Goal: Complete application form

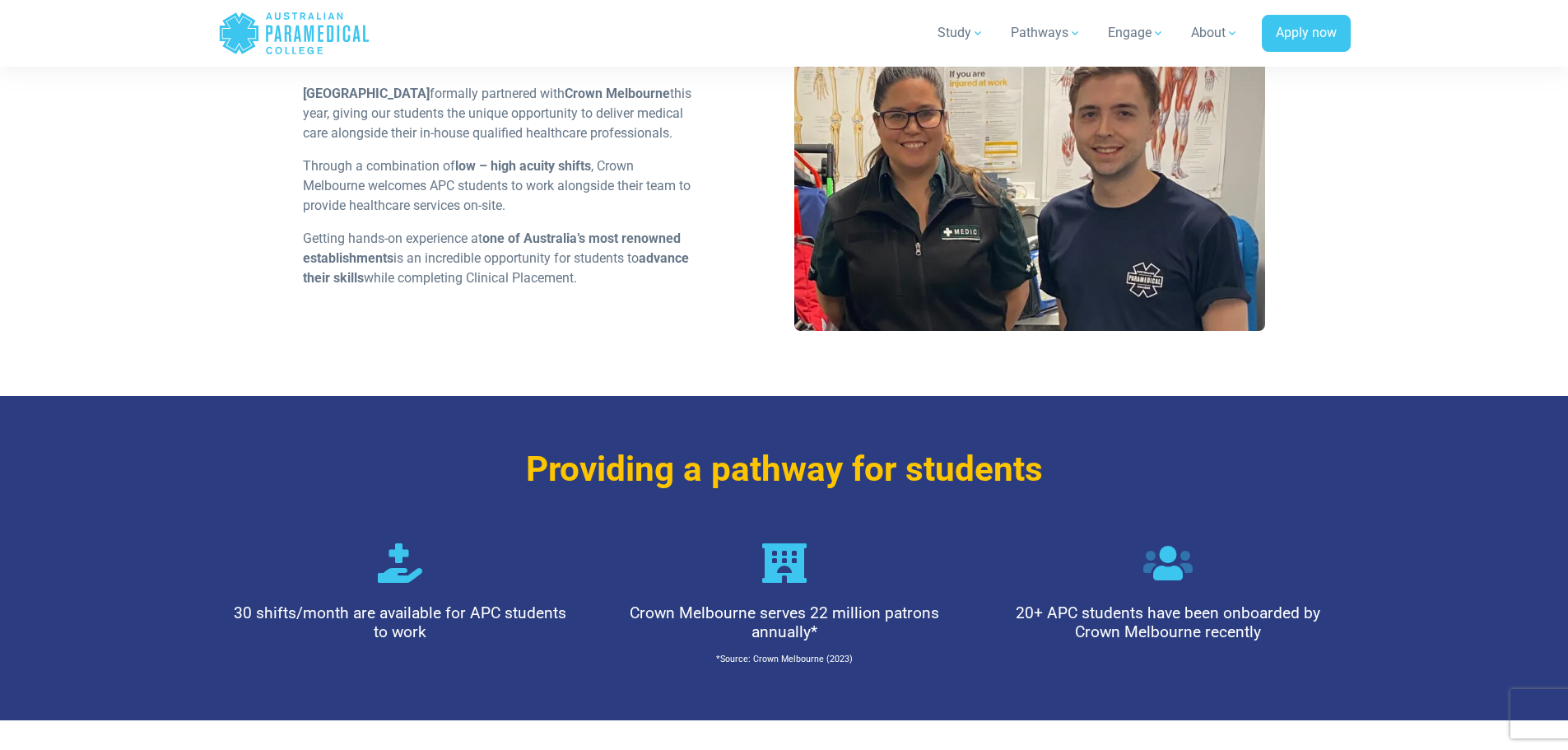
scroll to position [1153, 0]
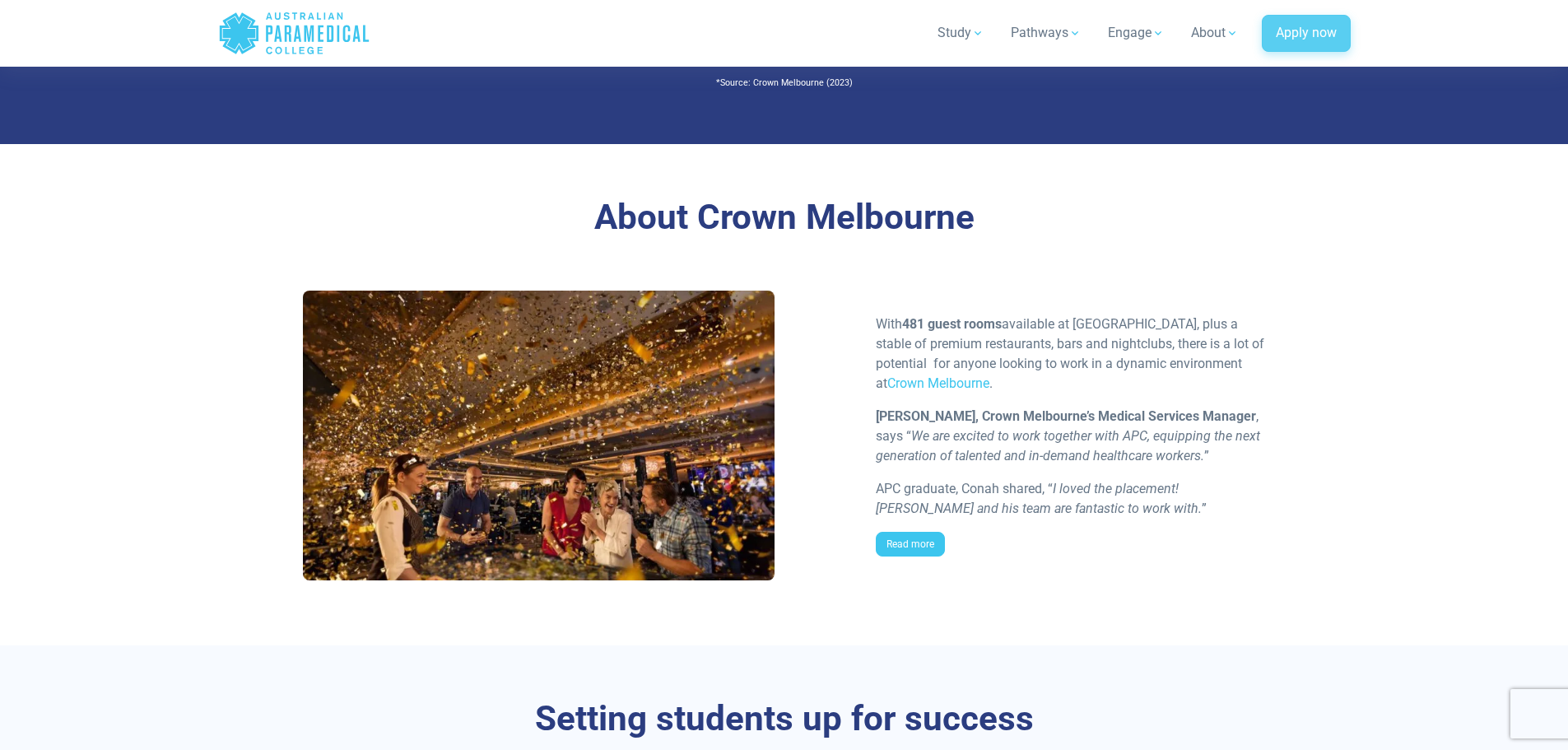
click at [1305, 35] on link "Apply now" at bounding box center [1306, 34] width 89 height 38
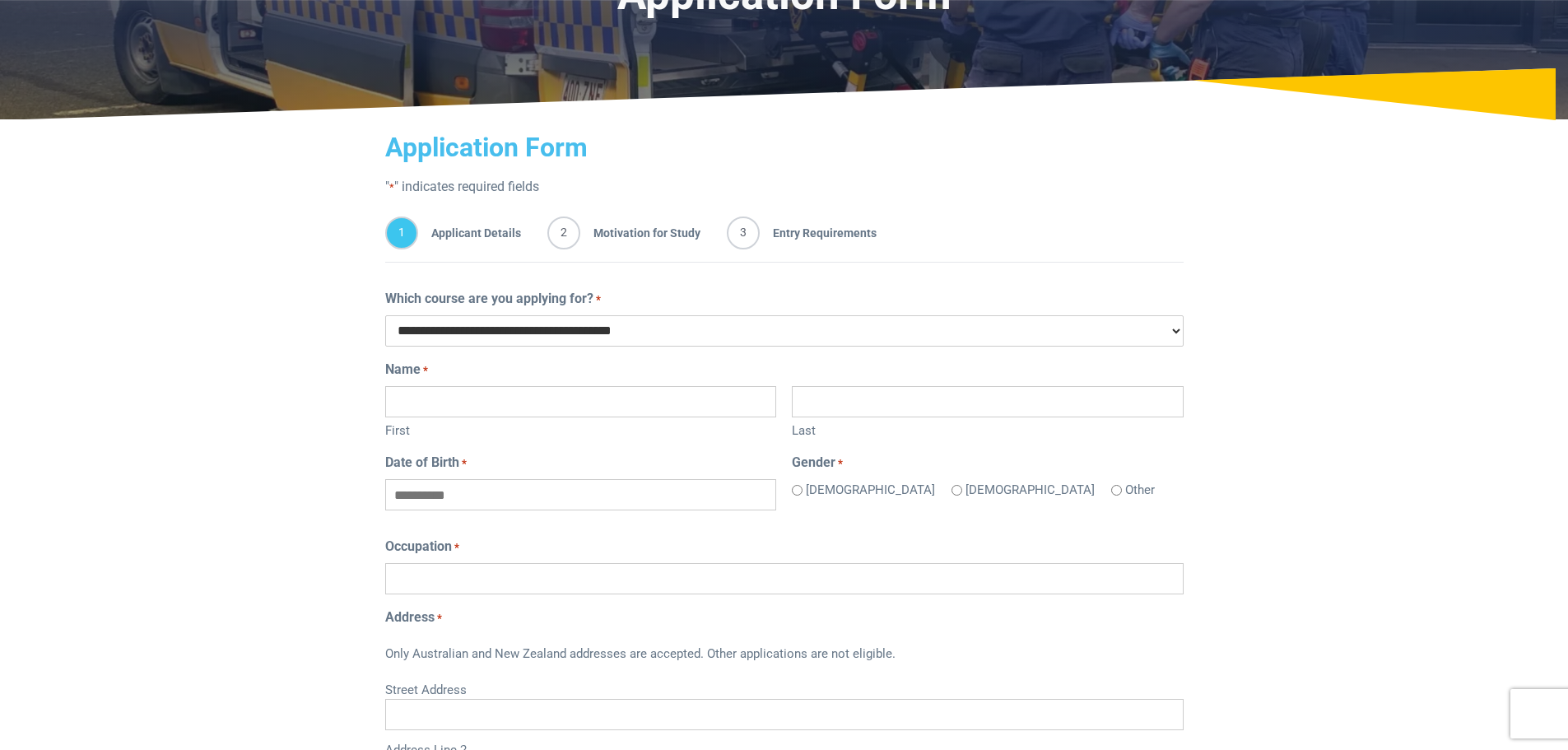
scroll to position [192, 0]
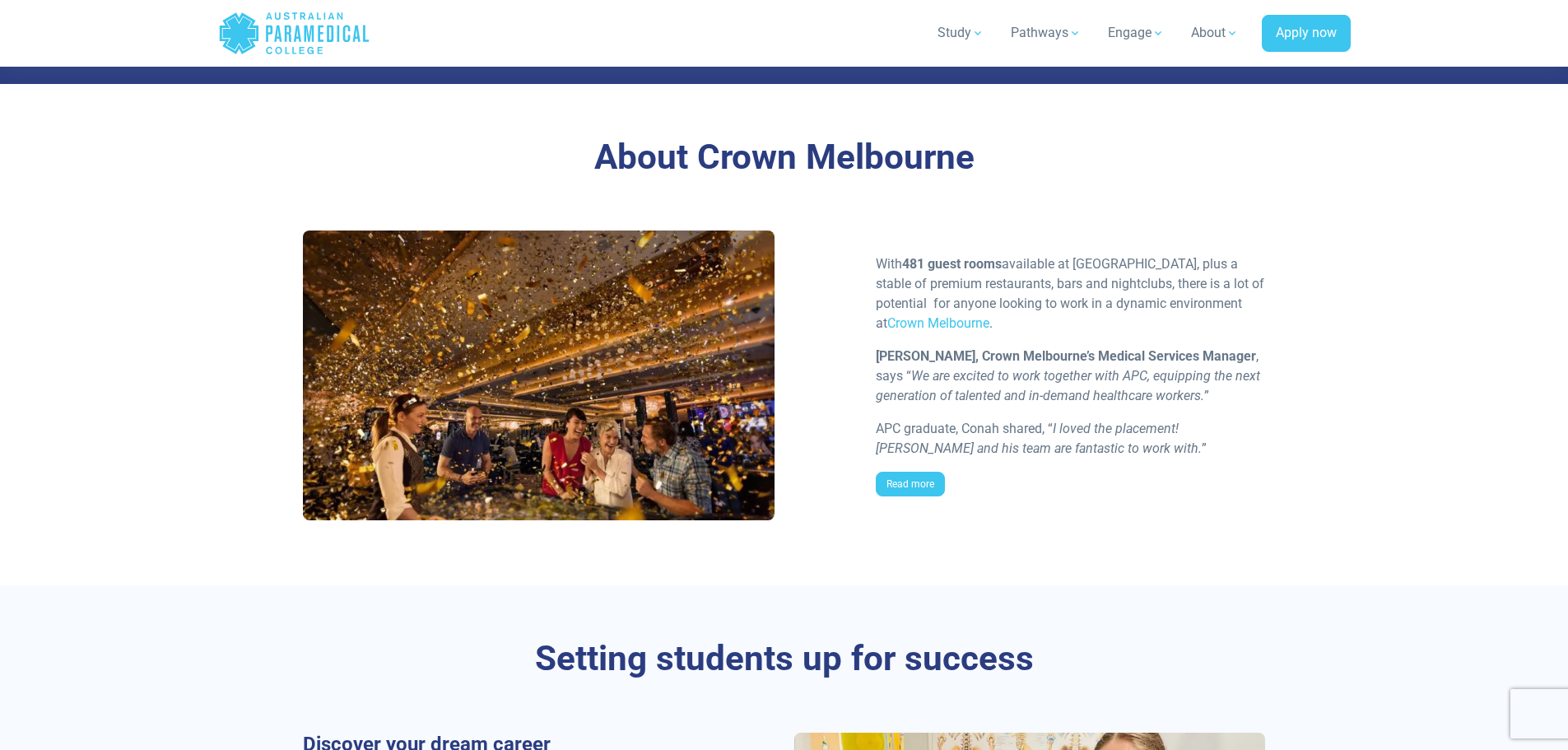
scroll to position [1153, 0]
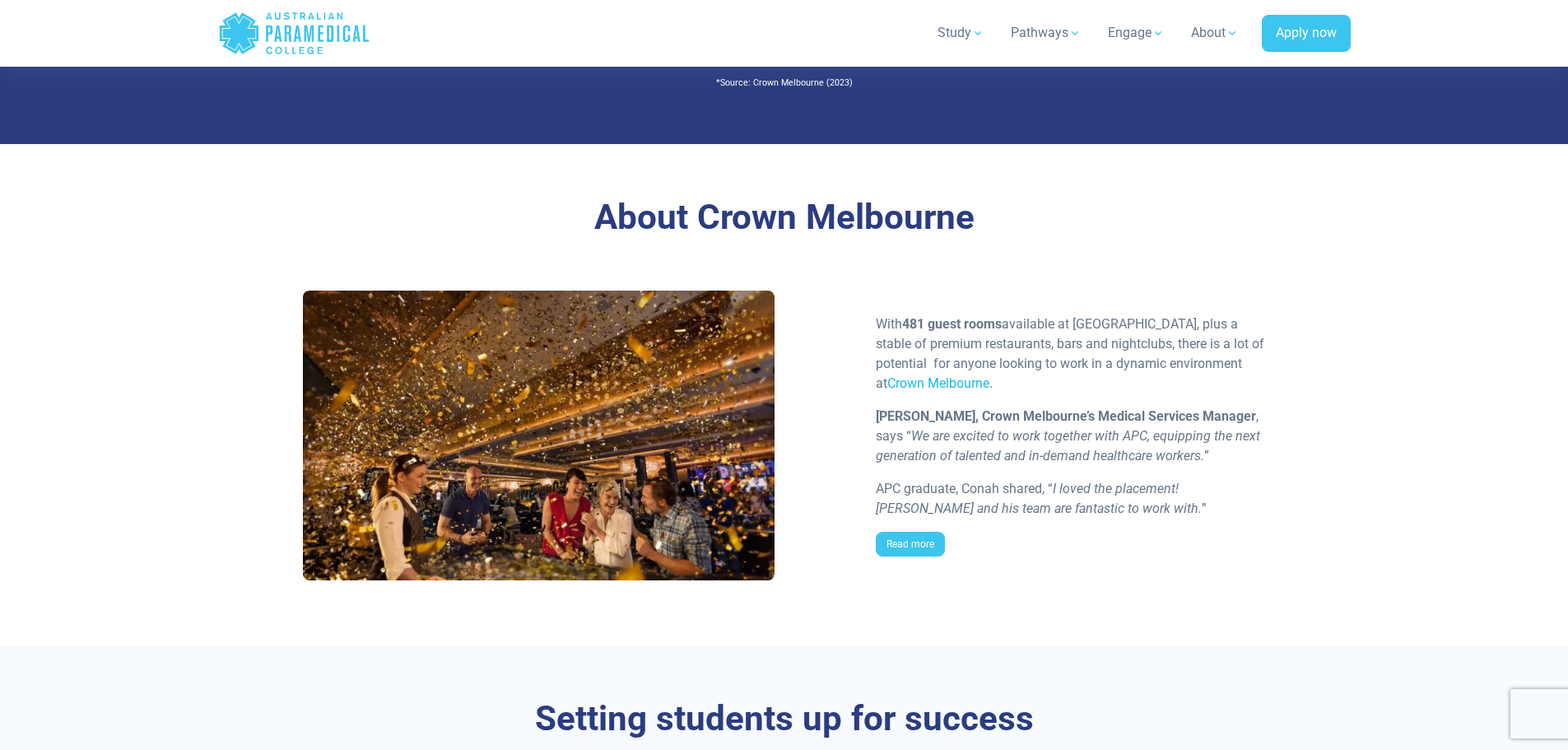
click at [942, 383] on link "Crown Melbourne" at bounding box center [939, 382] width 102 height 15
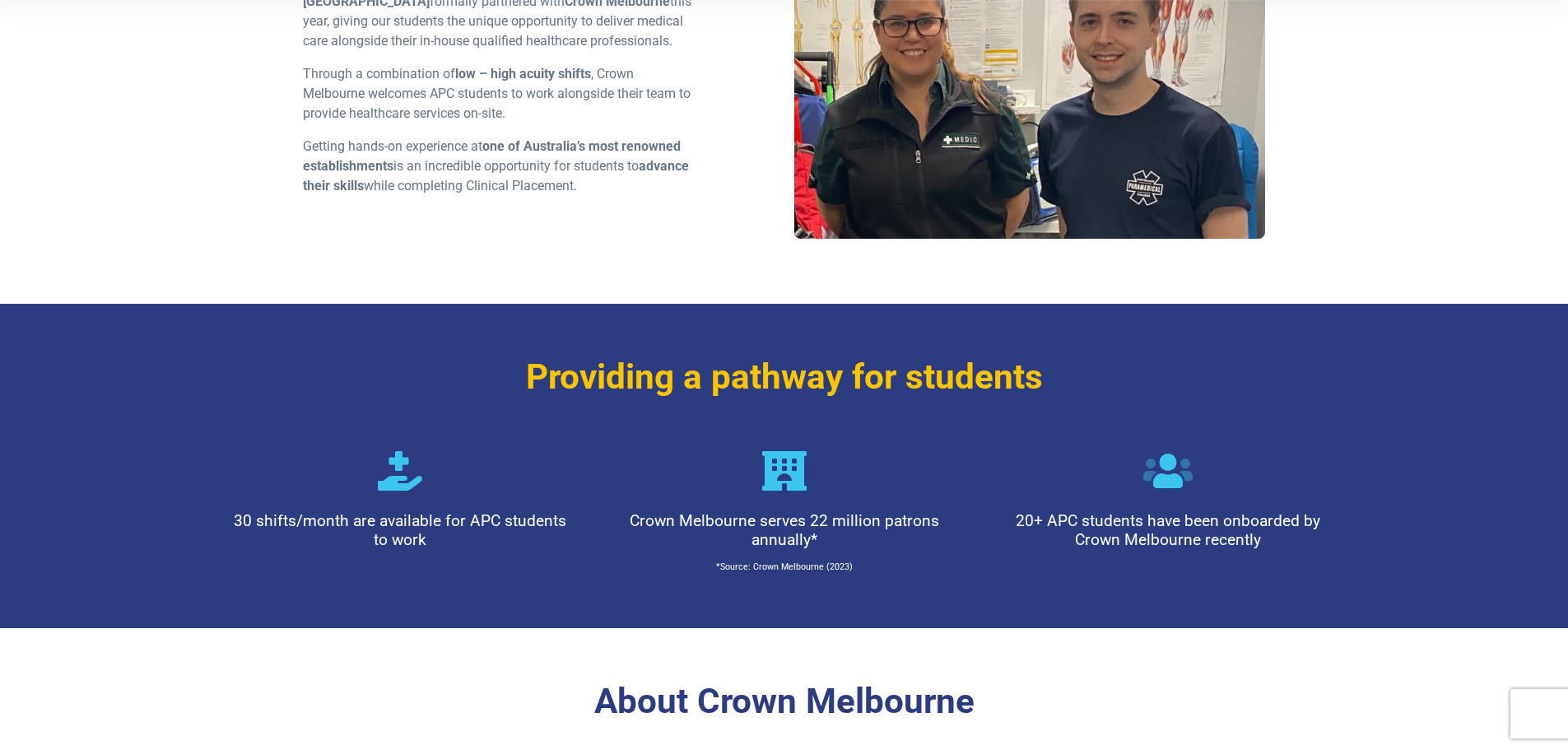
scroll to position [385, 0]
